Goal: Task Accomplishment & Management: Use online tool/utility

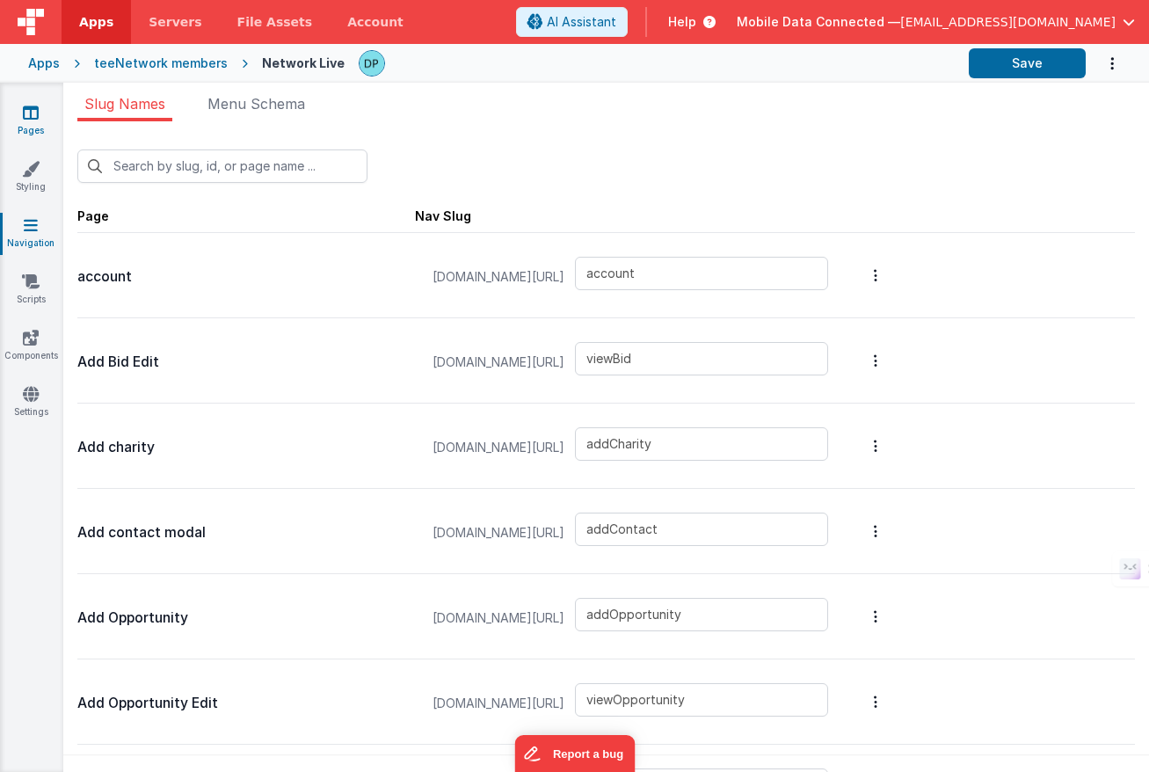
click at [40, 110] on link "Pages" at bounding box center [30, 121] width 63 height 35
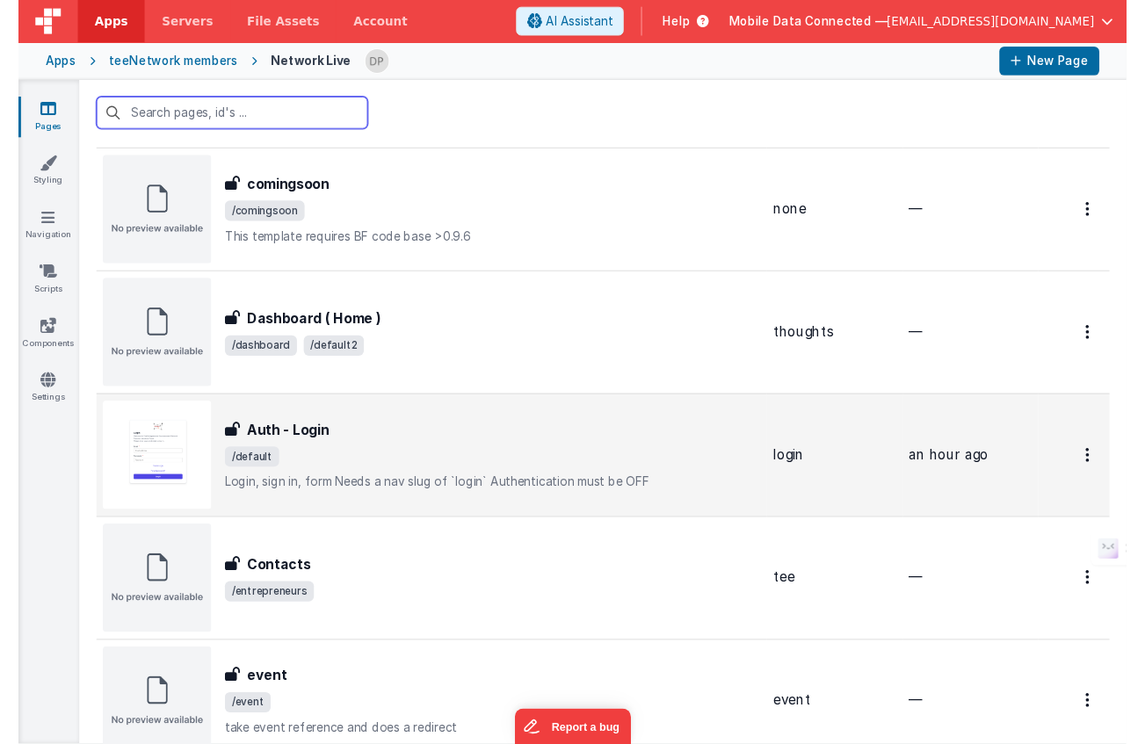
scroll to position [1056, 0]
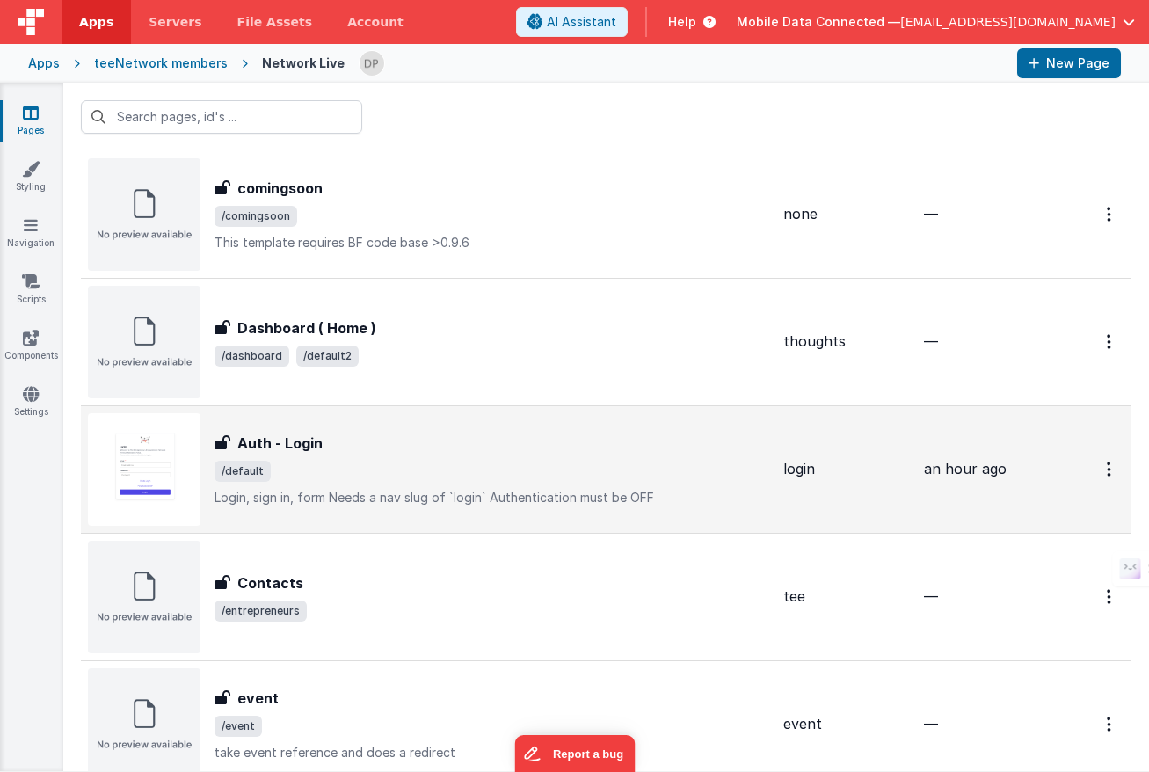
click at [484, 435] on div "Auth - Login" at bounding box center [491, 442] width 555 height 21
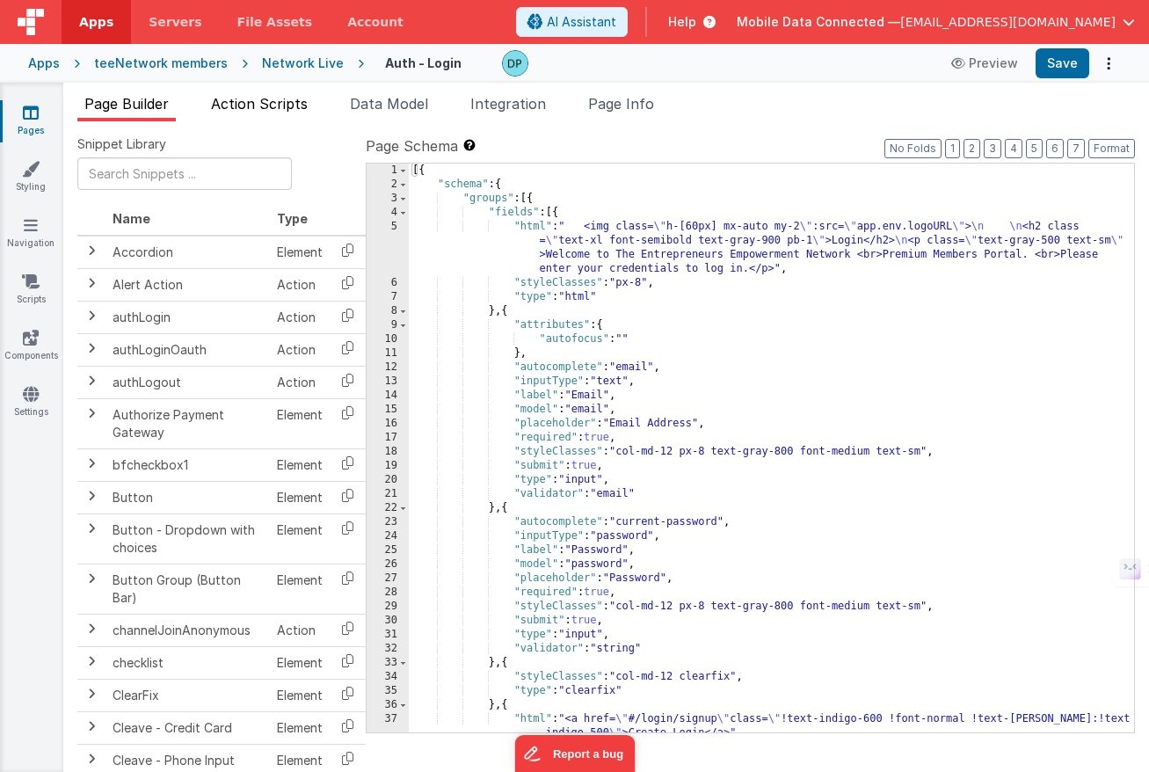
click at [274, 101] on span "Action Scripts" at bounding box center [259, 104] width 97 height 18
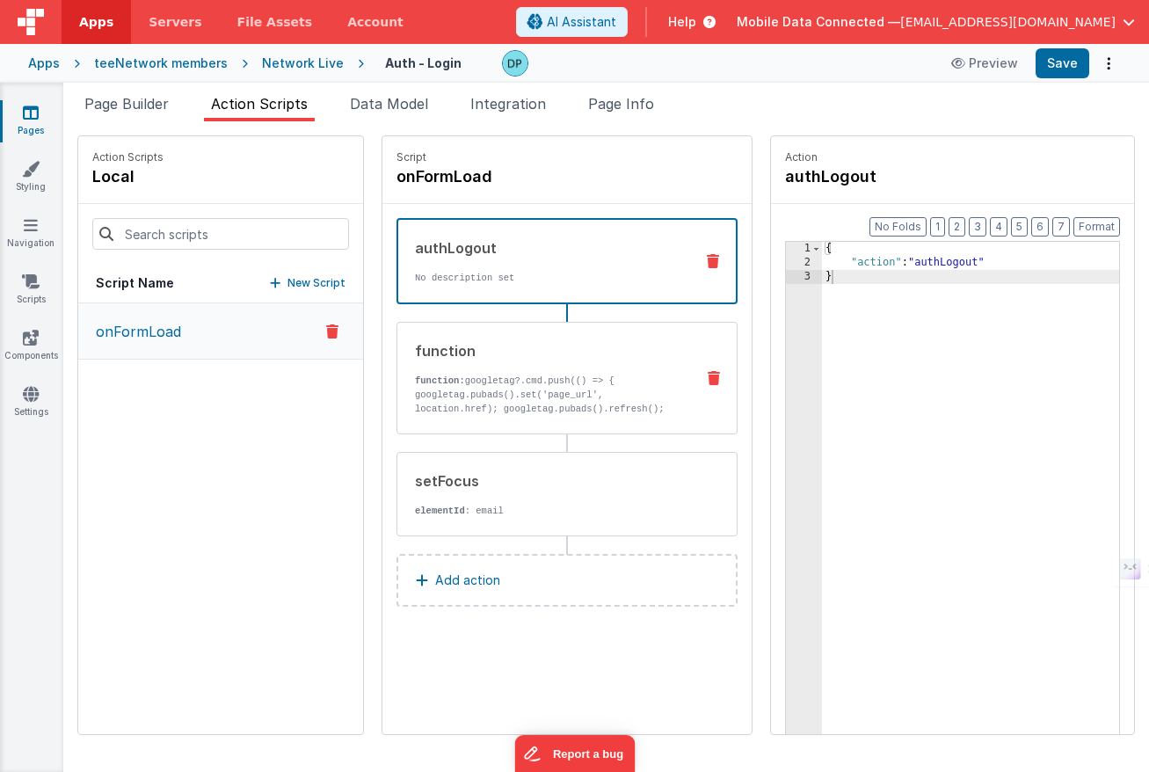
click at [517, 383] on p "function: googletag?.cmd.push(() => { googletag.pubads().set('page_url', locati…" at bounding box center [547, 402] width 265 height 56
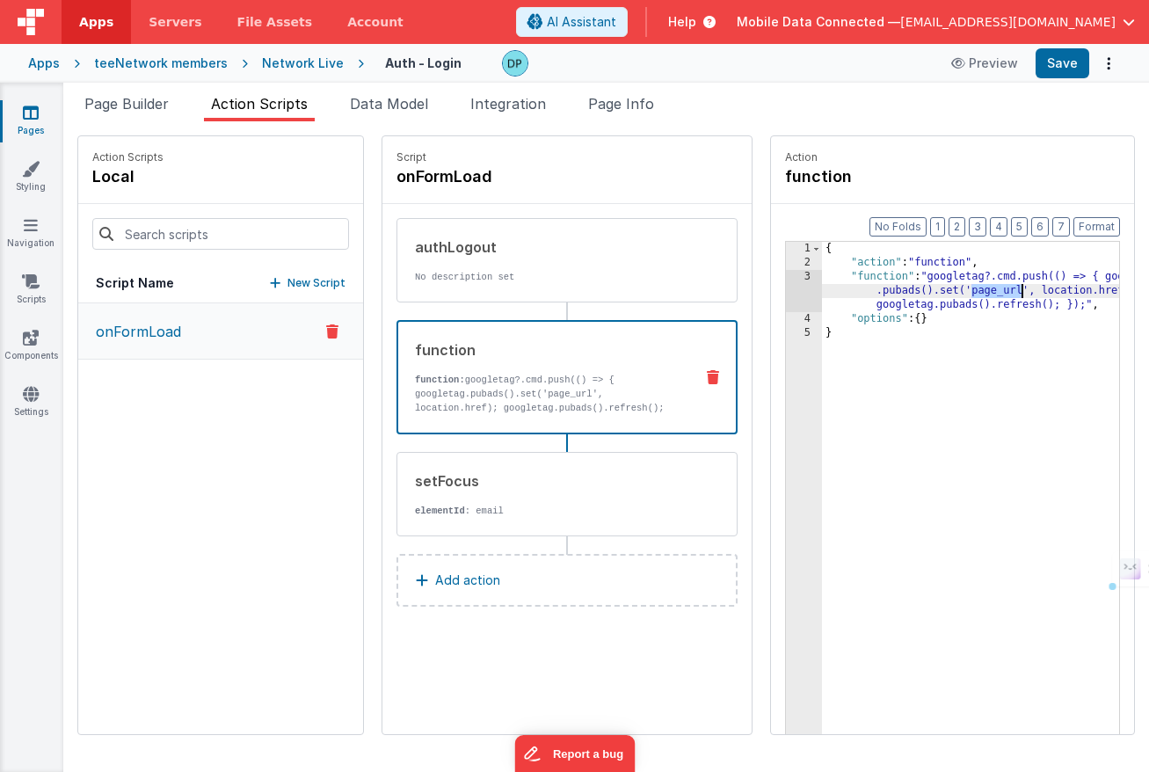
drag, startPoint x: 919, startPoint y: 292, endPoint x: 1000, endPoint y: 289, distance: 80.9
click at [968, 288] on div "{ "action" : "function" , "function" : "googletag?.cmd.push(() => { googletag .…" at bounding box center [996, 529] width 349 height 575
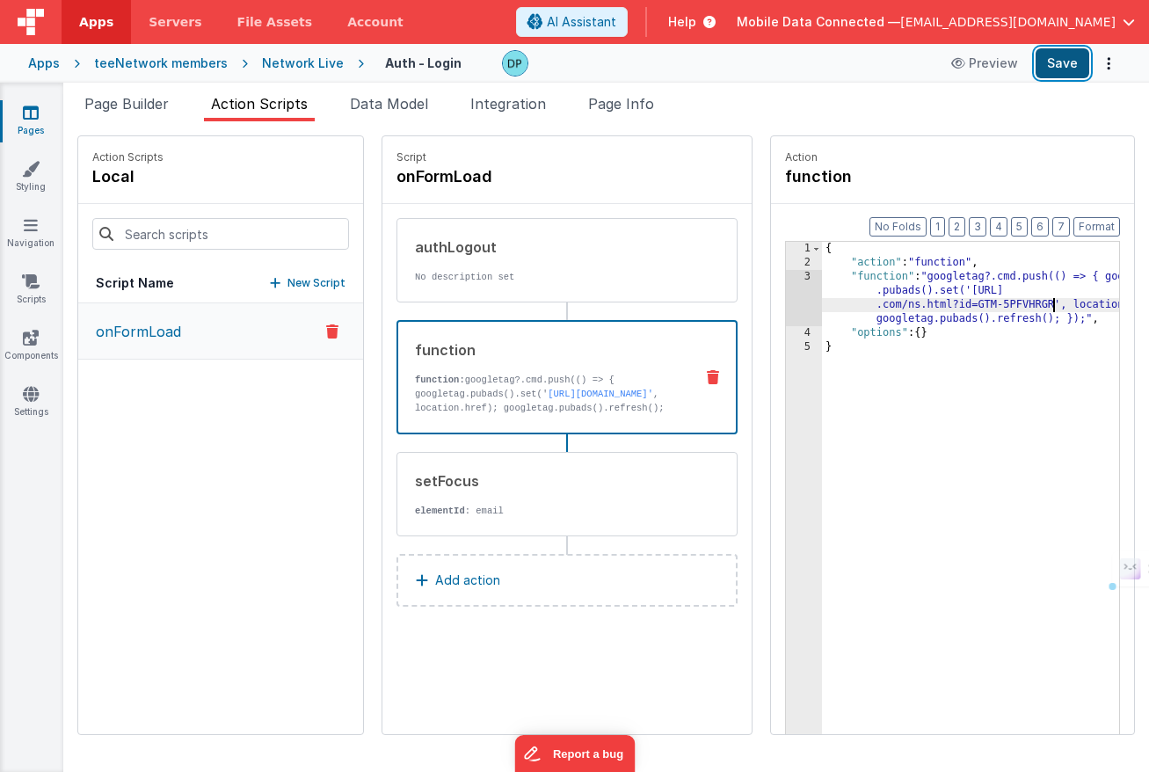
click at [1058, 66] on button "Save" at bounding box center [1062, 63] width 54 height 30
click at [1072, 59] on button "Save" at bounding box center [1062, 63] width 54 height 30
click at [1053, 60] on button "Save" at bounding box center [1062, 63] width 54 height 30
